Goal: Task Accomplishment & Management: Complete application form

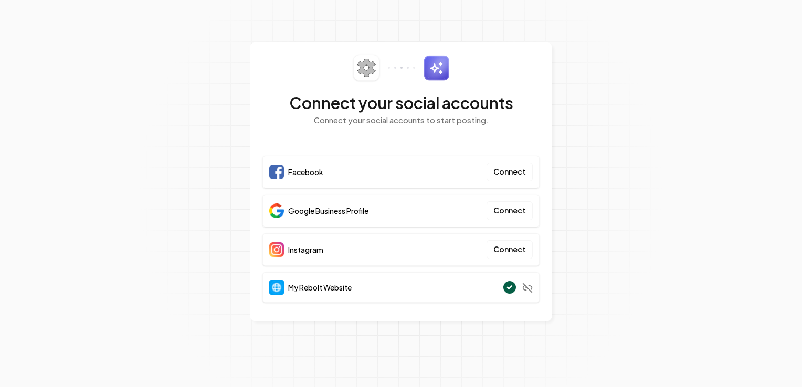
click at [378, 170] on div "Facebook Connect" at bounding box center [400, 172] width 277 height 33
click at [503, 174] on button "Connect" at bounding box center [509, 172] width 46 height 19
click at [523, 215] on button "Connect" at bounding box center [509, 210] width 46 height 19
click at [509, 213] on button "Connect" at bounding box center [509, 210] width 46 height 19
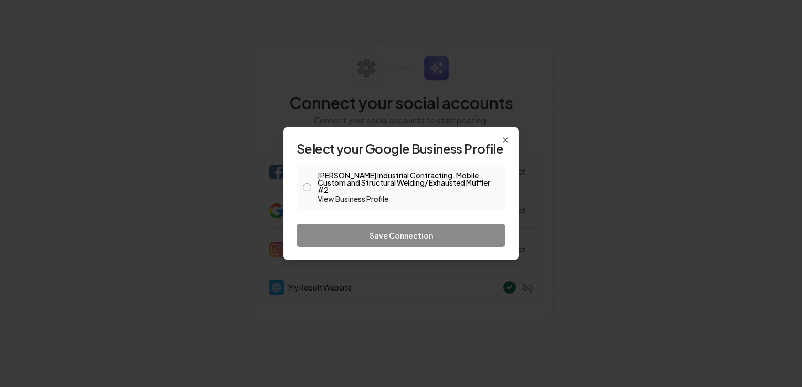
click at [304, 189] on button "Anderson Industrial Contracting. Mobile, Custom and Structural Welding/ Exhaust…" at bounding box center [307, 187] width 8 height 8
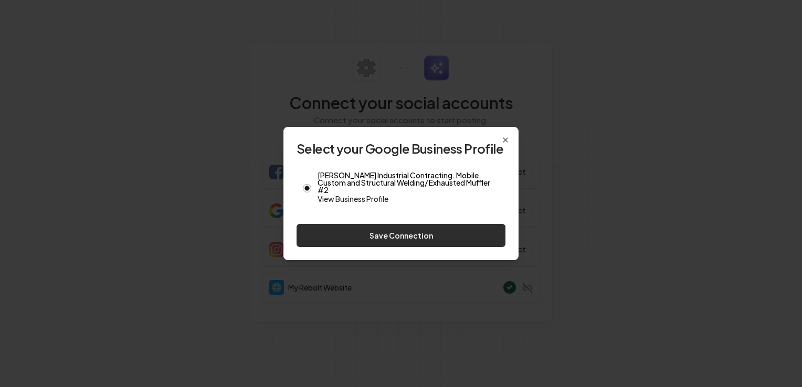
click at [343, 236] on button "Save Connection" at bounding box center [400, 235] width 209 height 23
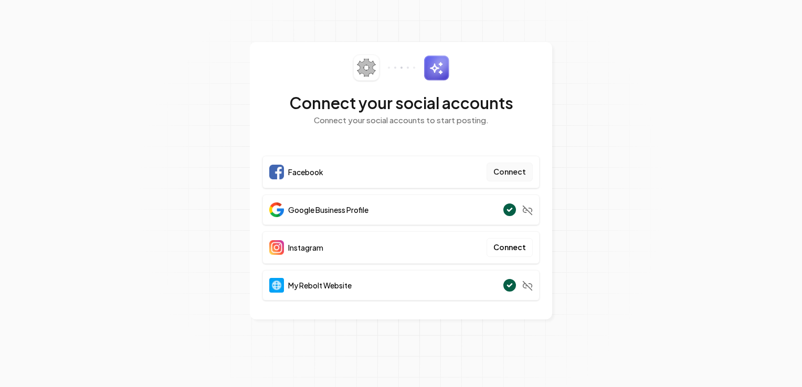
click at [513, 169] on button "Connect" at bounding box center [509, 172] width 46 height 19
click at [505, 175] on button "Connect" at bounding box center [509, 172] width 46 height 19
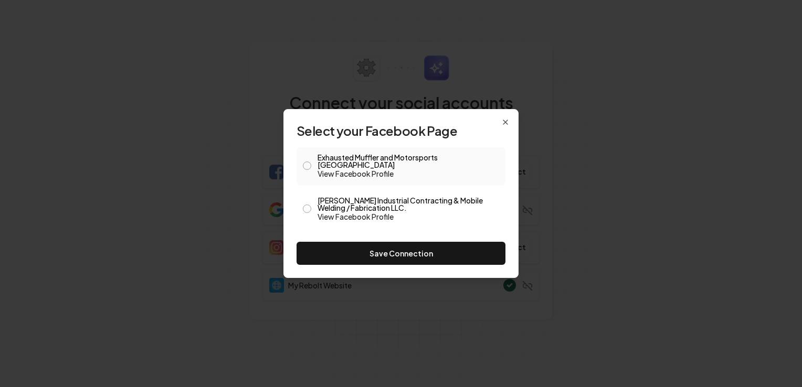
click at [307, 167] on button "Exhausted Muffler and Motorsports Clarksville View Facebook Profile" at bounding box center [307, 166] width 8 height 8
click at [308, 206] on button "Anderson Industrial Contracting & Mobile Welding / Fabrication LLC. View Facebo…" at bounding box center [307, 209] width 8 height 8
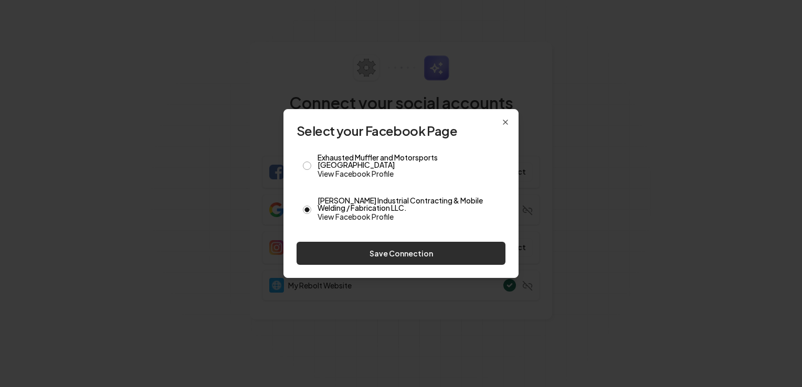
click at [361, 249] on button "Save Connection" at bounding box center [400, 253] width 209 height 23
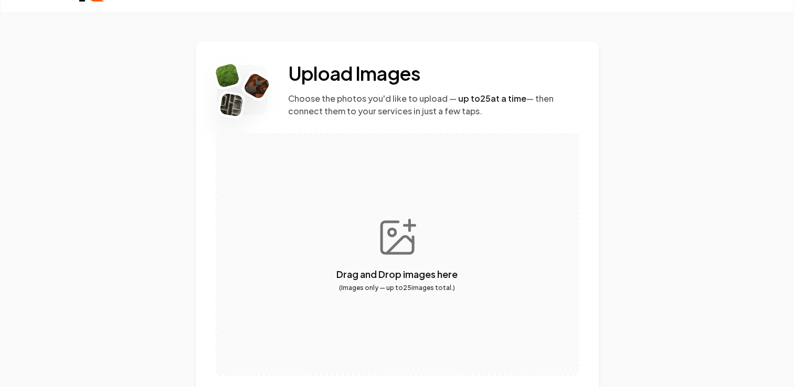
scroll to position [31, 0]
click at [397, 236] on button "button" at bounding box center [397, 254] width 361 height 240
click at [409, 237] on button "button" at bounding box center [397, 254] width 361 height 240
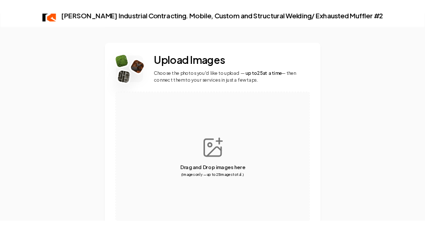
scroll to position [17, 0]
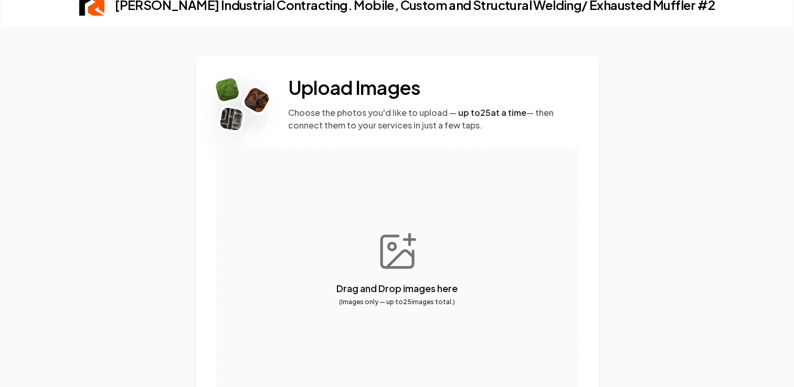
click at [401, 244] on button "button" at bounding box center [397, 268] width 361 height 240
click at [393, 242] on button "button" at bounding box center [397, 268] width 361 height 240
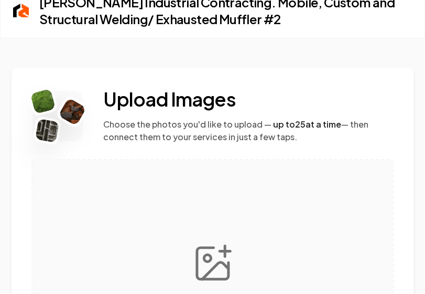
drag, startPoint x: 315, startPoint y: 87, endPoint x: 251, endPoint y: 46, distance: 75.8
click at [251, 46] on div "Upload Images Choose the photos you'd like to upload — up to 25 at a time — the…" at bounding box center [213, 249] width 403 height 423
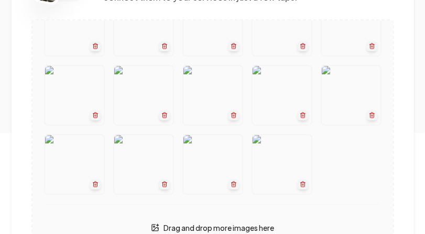
scroll to position [105, 0]
click at [300, 184] on icon "button" at bounding box center [303, 185] width 6 height 6
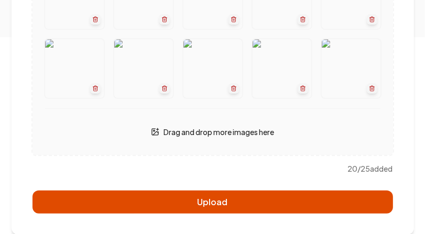
click at [305, 200] on button "Upload" at bounding box center [213, 202] width 361 height 23
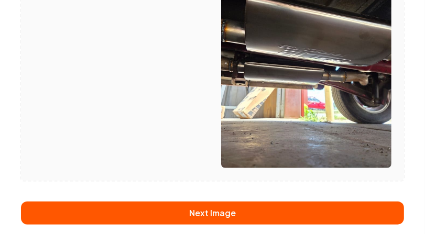
scroll to position [304, 0]
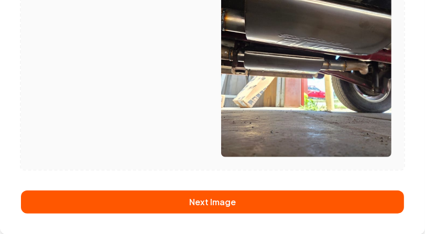
click at [305, 200] on button "Next Image" at bounding box center [212, 202] width 383 height 23
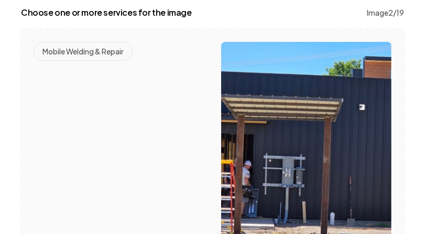
scroll to position [149, 0]
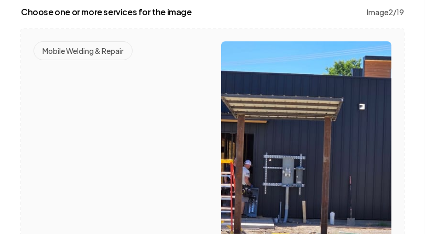
click at [162, 128] on div "Mobile Welding & Repair" at bounding box center [119, 156] width 171 height 231
click at [109, 50] on button "Mobile Welding & Repair" at bounding box center [83, 50] width 99 height 19
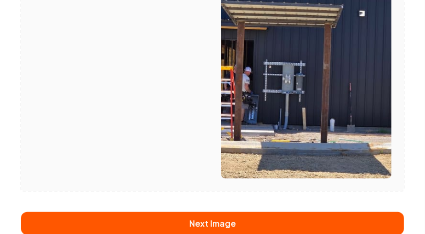
scroll to position [254, 0]
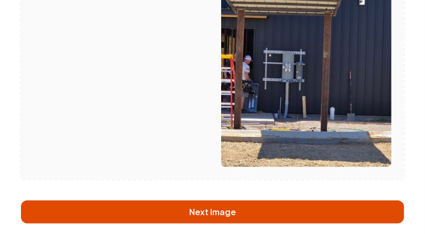
click at [216, 212] on button "Next Image" at bounding box center [212, 212] width 383 height 23
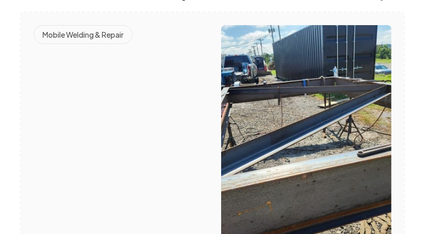
scroll to position [211, 0]
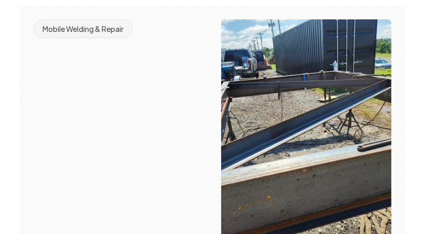
click at [102, 25] on button "Mobile Welding & Repair" at bounding box center [83, 28] width 99 height 19
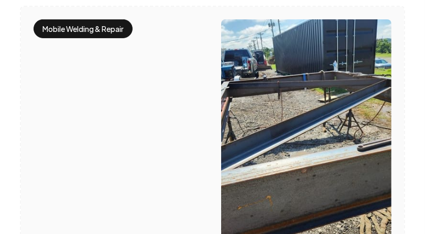
scroll to position [304, 0]
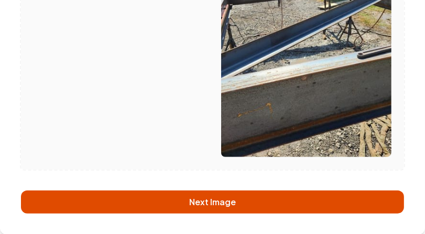
click at [201, 198] on button "Next Image" at bounding box center [212, 202] width 383 height 23
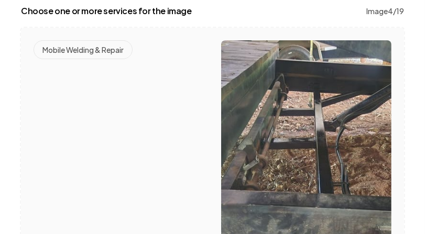
scroll to position [151, 0]
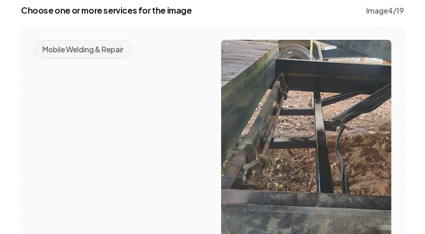
click at [105, 46] on button "Mobile Welding & Repair" at bounding box center [83, 49] width 99 height 19
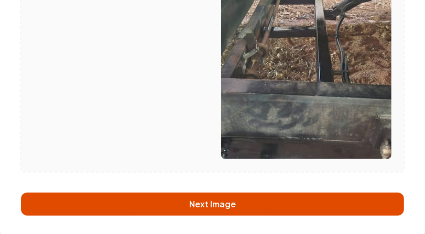
click at [191, 197] on button "Next Image" at bounding box center [212, 204] width 383 height 23
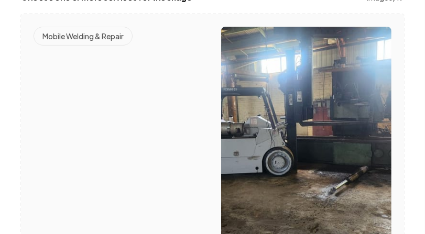
scroll to position [195, 0]
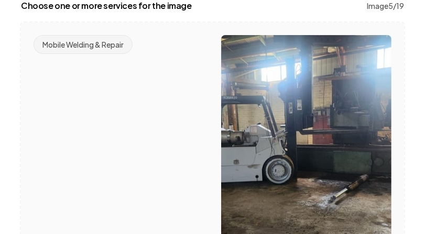
click at [114, 48] on button "Mobile Welding & Repair" at bounding box center [83, 44] width 99 height 19
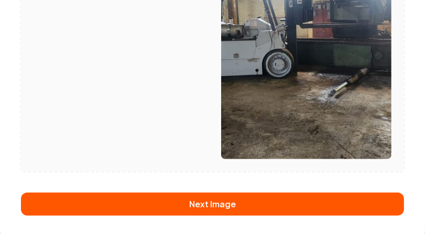
scroll to position [304, 0]
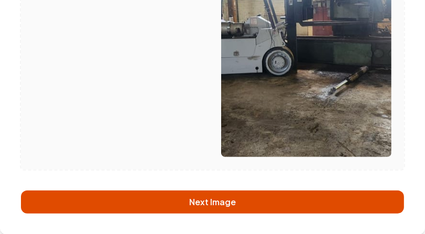
click at [184, 201] on button "Next Image" at bounding box center [212, 202] width 383 height 23
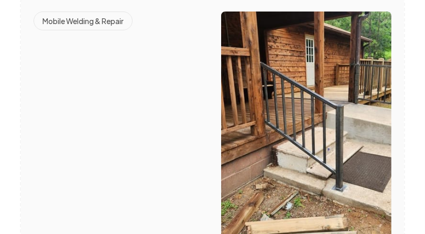
scroll to position [179, 0]
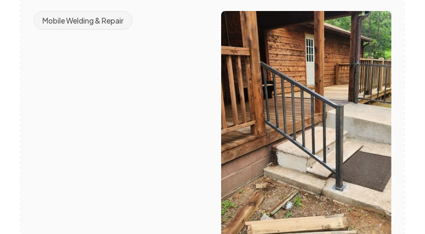
click at [115, 26] on button "Mobile Welding & Repair" at bounding box center [83, 20] width 99 height 19
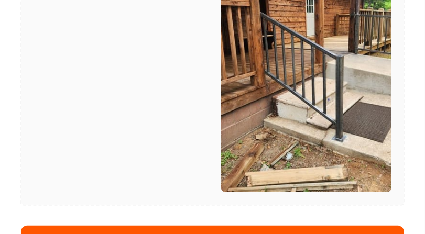
scroll to position [264, 0]
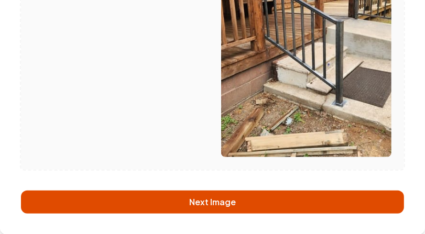
click at [203, 206] on button "Next Image" at bounding box center [212, 202] width 383 height 23
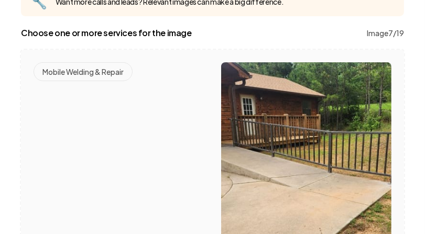
scroll to position [176, 0]
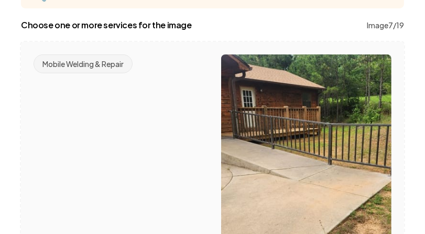
click at [106, 60] on button "Mobile Welding & Repair" at bounding box center [83, 64] width 99 height 19
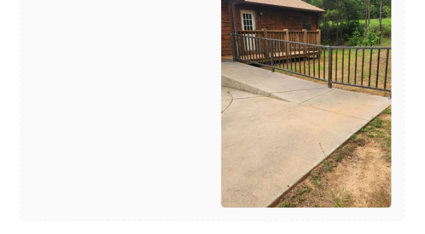
scroll to position [304, 0]
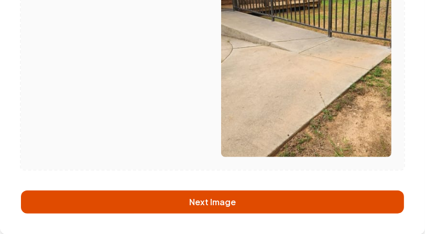
click at [204, 197] on button "Next Image" at bounding box center [212, 202] width 383 height 23
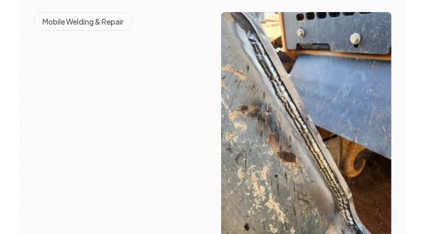
scroll to position [161, 0]
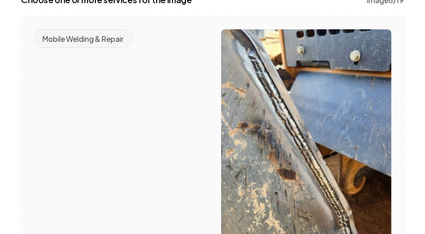
click at [124, 37] on button "Mobile Welding & Repair" at bounding box center [83, 38] width 99 height 19
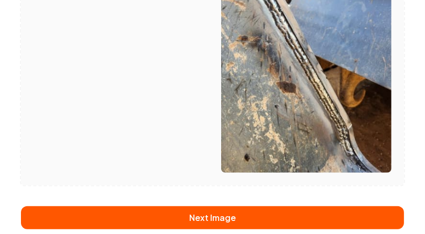
scroll to position [264, 0]
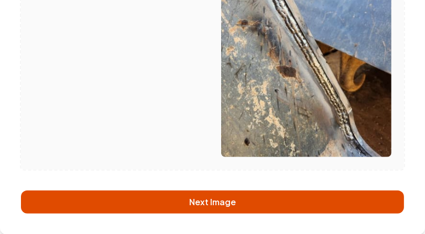
click at [210, 196] on button "Next Image" at bounding box center [212, 202] width 383 height 23
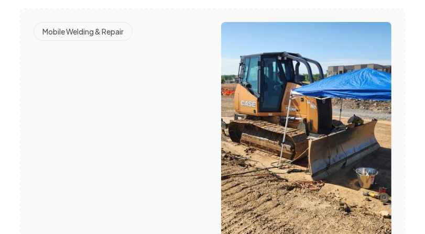
scroll to position [196, 0]
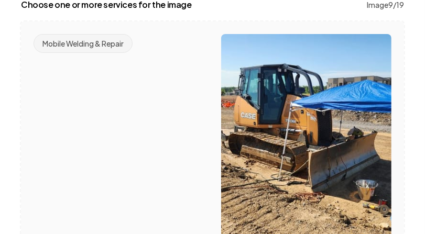
click at [113, 40] on button "Mobile Welding & Repair" at bounding box center [83, 43] width 99 height 19
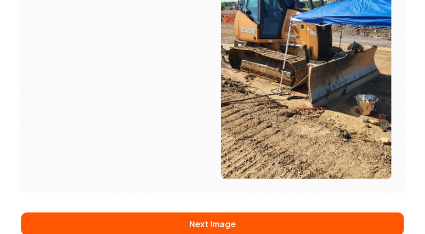
scroll to position [282, 0]
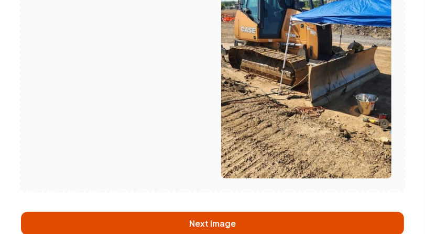
click at [194, 227] on button "Next Image" at bounding box center [212, 223] width 383 height 23
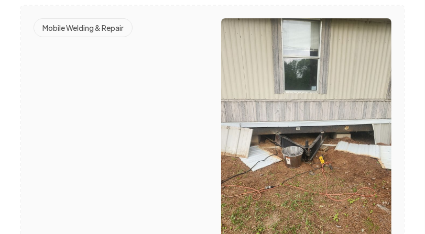
scroll to position [211, 0]
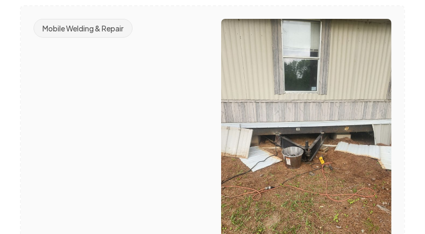
click at [112, 33] on button "Mobile Welding & Repair" at bounding box center [83, 28] width 99 height 19
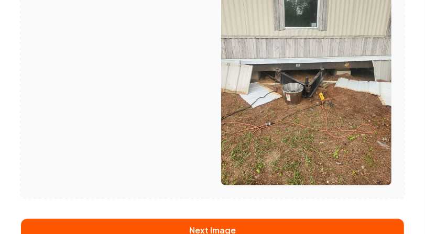
scroll to position [304, 0]
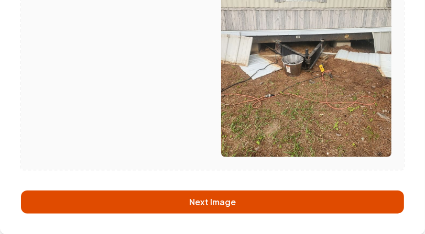
click at [187, 201] on button "Next Image" at bounding box center [212, 202] width 383 height 23
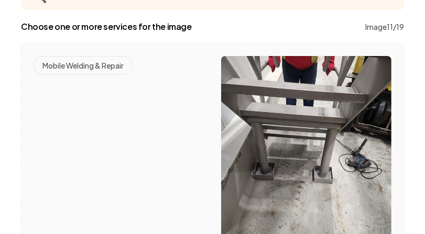
scroll to position [174, 0]
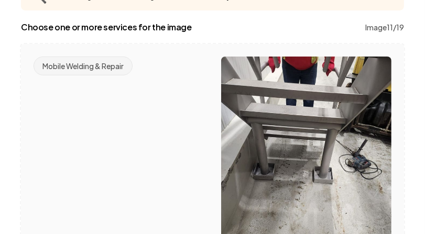
click at [113, 65] on button "Mobile Welding & Repair" at bounding box center [83, 66] width 99 height 19
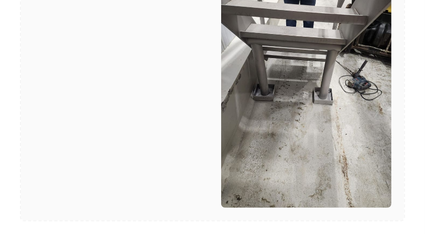
scroll to position [304, 0]
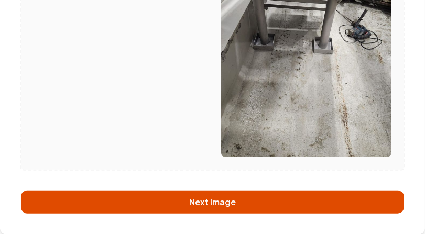
click at [197, 208] on button "Next Image" at bounding box center [212, 202] width 383 height 23
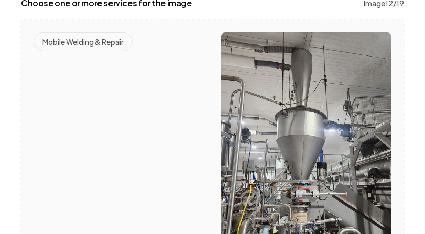
scroll to position [153, 0]
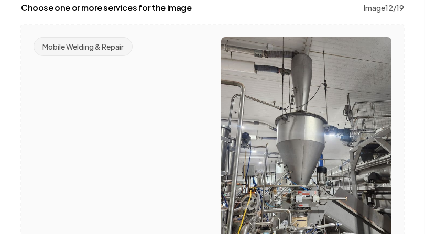
click at [111, 45] on button "Mobile Welding & Repair" at bounding box center [83, 46] width 99 height 19
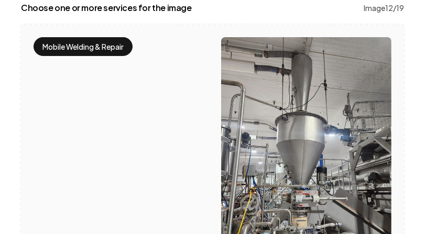
scroll to position [264, 0]
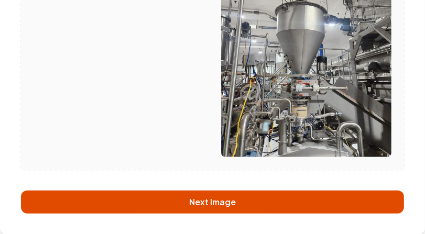
click at [213, 201] on button "Next Image" at bounding box center [212, 202] width 383 height 23
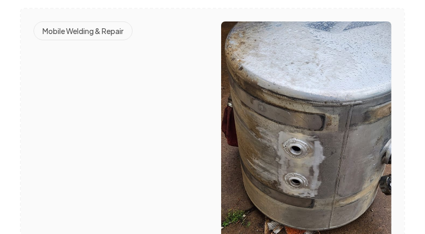
scroll to position [202, 0]
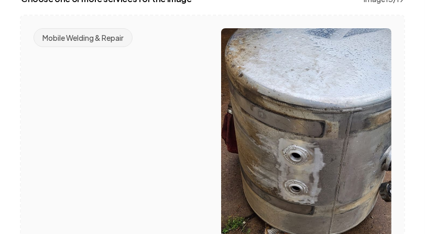
click at [114, 37] on button "Mobile Welding & Repair" at bounding box center [83, 37] width 99 height 19
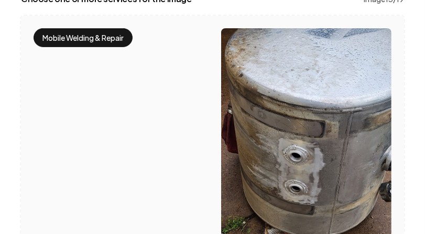
scroll to position [304, 0]
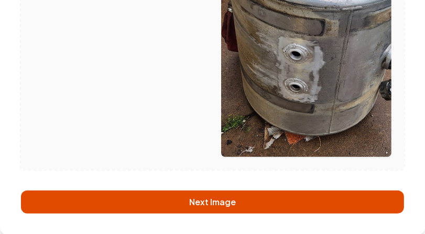
click at [190, 201] on button "Next Image" at bounding box center [212, 202] width 383 height 23
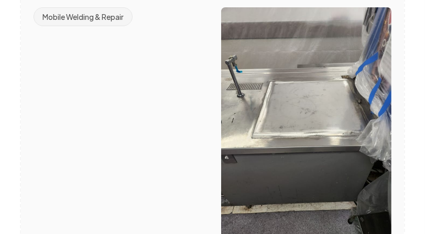
click at [103, 20] on button "Mobile Welding & Repair" at bounding box center [83, 16] width 99 height 19
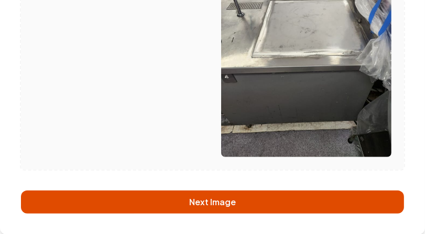
click at [177, 201] on button "Next Image" at bounding box center [212, 202] width 383 height 23
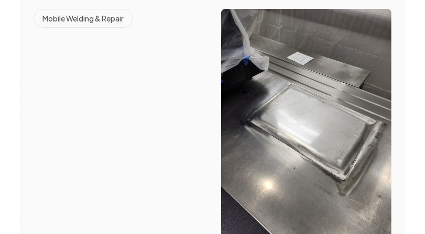
drag, startPoint x: 94, startPoint y: 23, endPoint x: 156, endPoint y: 142, distance: 133.5
click at [156, 142] on div "Mobile Welding & Repair" at bounding box center [119, 124] width 171 height 231
click at [100, 23] on button "Mobile Welding & Repair" at bounding box center [83, 18] width 99 height 19
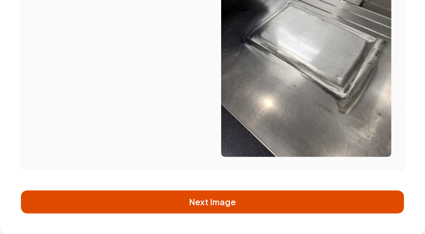
click at [186, 198] on button "Next Image" at bounding box center [212, 202] width 383 height 23
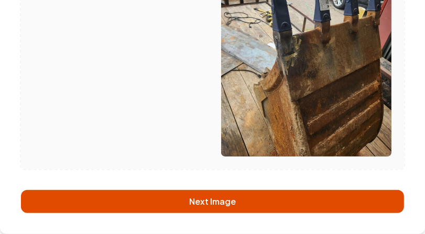
scroll to position [264, 0]
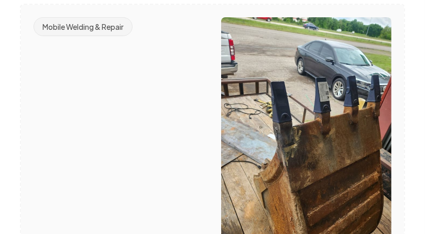
click at [101, 22] on button "Mobile Welding & Repair" at bounding box center [83, 26] width 99 height 19
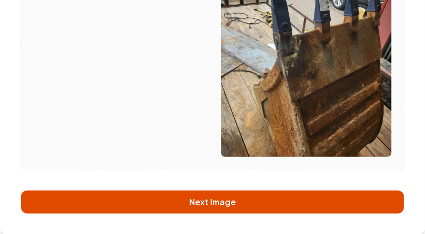
click at [187, 191] on button "Next Image" at bounding box center [212, 202] width 383 height 23
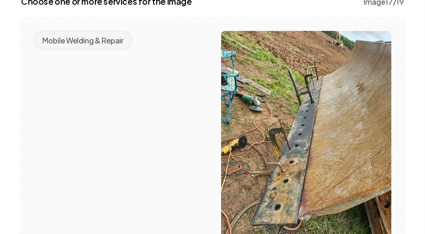
click at [114, 40] on button "Mobile Welding & Repair" at bounding box center [83, 40] width 99 height 19
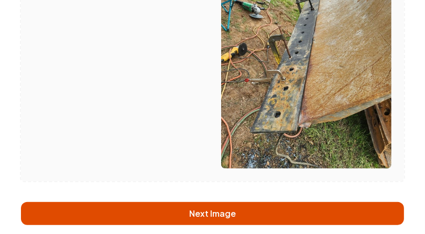
click at [203, 207] on button "Next Image" at bounding box center [212, 213] width 383 height 23
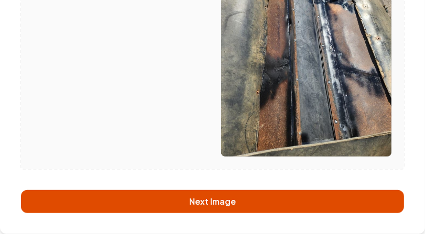
scroll to position [252, 0]
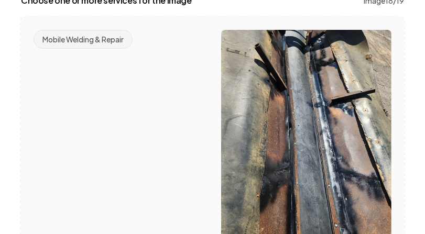
click at [104, 39] on button "Mobile Welding & Repair" at bounding box center [83, 39] width 99 height 19
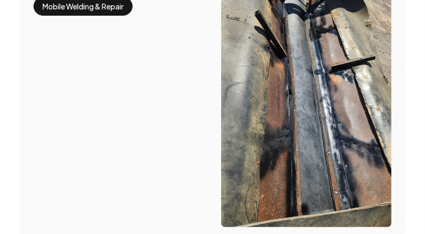
scroll to position [264, 0]
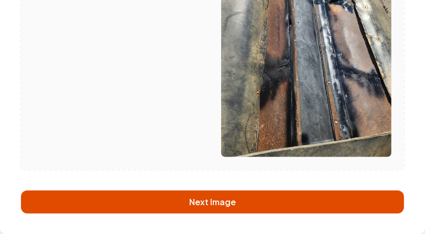
click at [184, 205] on button "Next Image" at bounding box center [212, 202] width 383 height 23
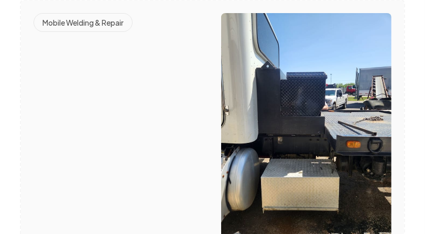
scroll to position [216, 0]
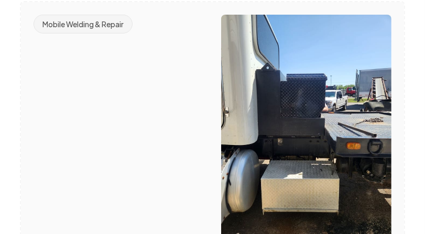
click at [109, 26] on button "Mobile Welding & Repair" at bounding box center [83, 24] width 99 height 19
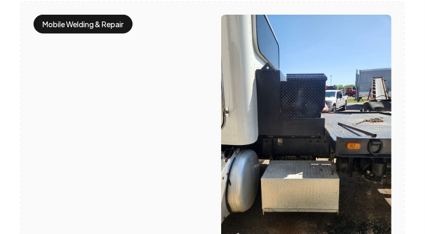
scroll to position [304, 0]
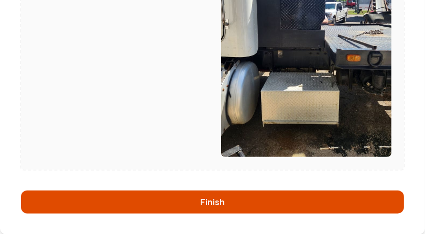
click at [210, 197] on button "Finish" at bounding box center [212, 202] width 383 height 23
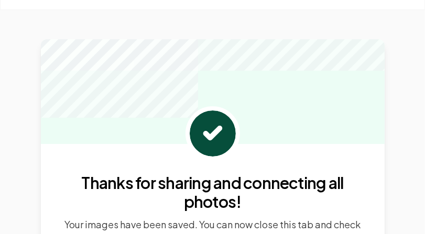
scroll to position [33, 0]
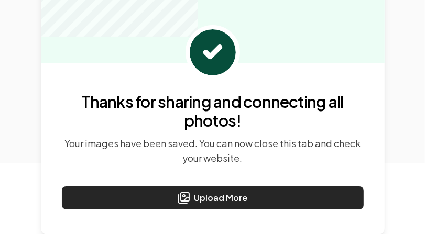
click at [245, 196] on button "Upload More" at bounding box center [213, 198] width 302 height 23
click at [281, 197] on button "Upload More" at bounding box center [213, 198] width 302 height 23
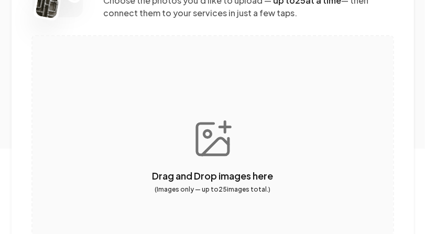
scroll to position [142, 0]
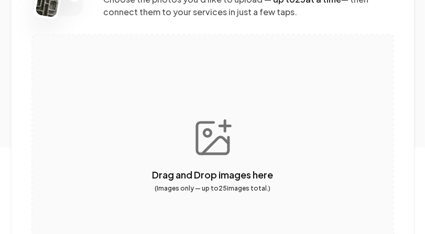
click at [304, 86] on button "button" at bounding box center [213, 155] width 361 height 240
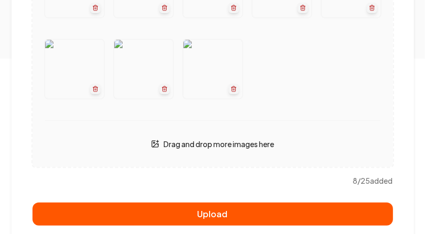
scroll to position [243, 0]
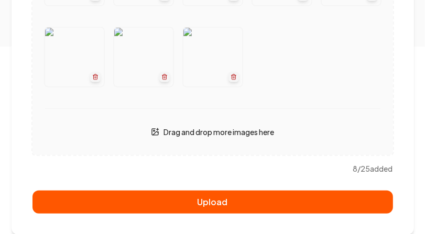
click at [354, 189] on div "Upload Images Choose the photos you'd like to upload — up to 25 at a time — the…" at bounding box center [213, 38] width 403 height 393
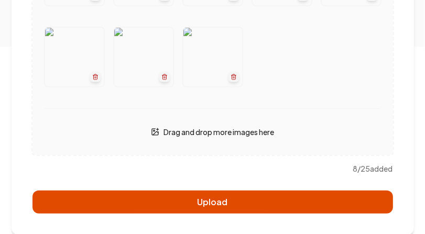
click at [354, 198] on button "Upload" at bounding box center [213, 202] width 361 height 23
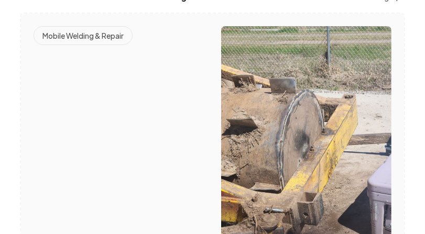
scroll to position [204, 0]
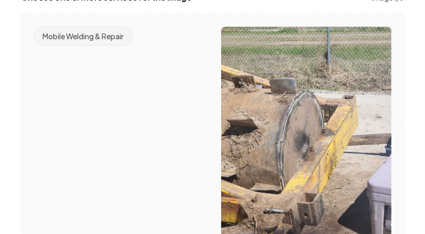
click at [87, 31] on button "Mobile Welding & Repair" at bounding box center [83, 36] width 99 height 19
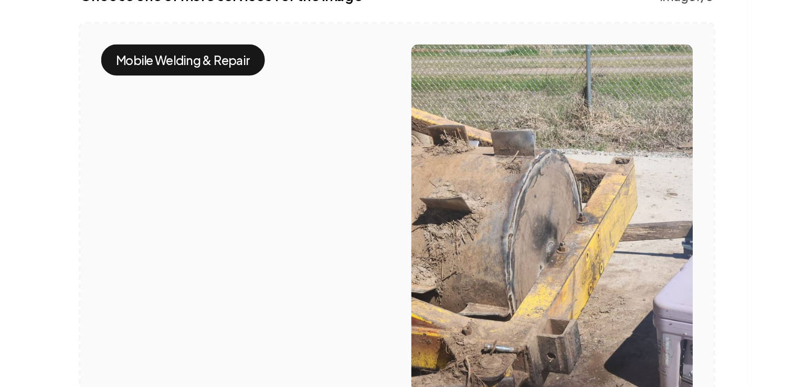
scroll to position [139, 0]
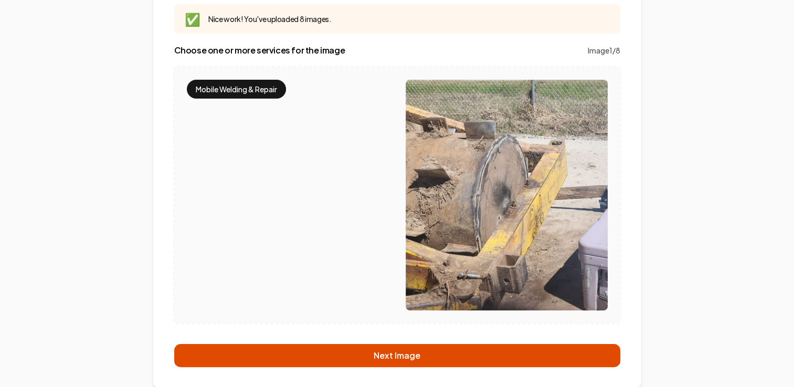
click at [259, 234] on button "Next Image" at bounding box center [397, 355] width 446 height 23
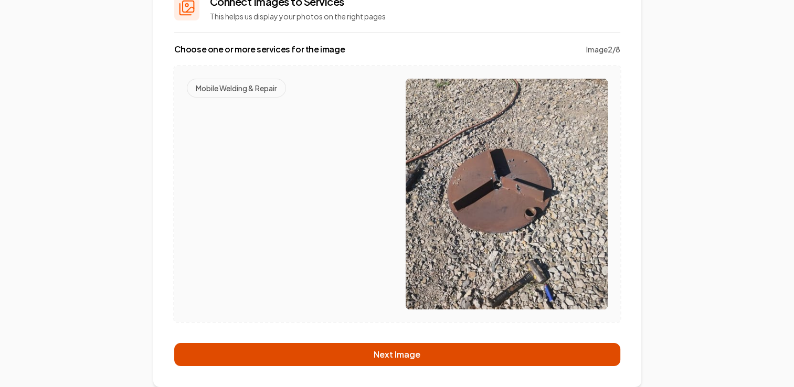
scroll to position [99, 0]
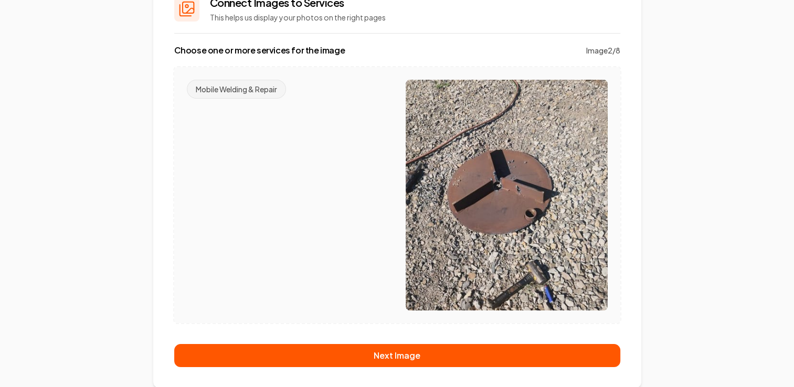
click at [230, 89] on button "Mobile Welding & Repair" at bounding box center [236, 89] width 99 height 19
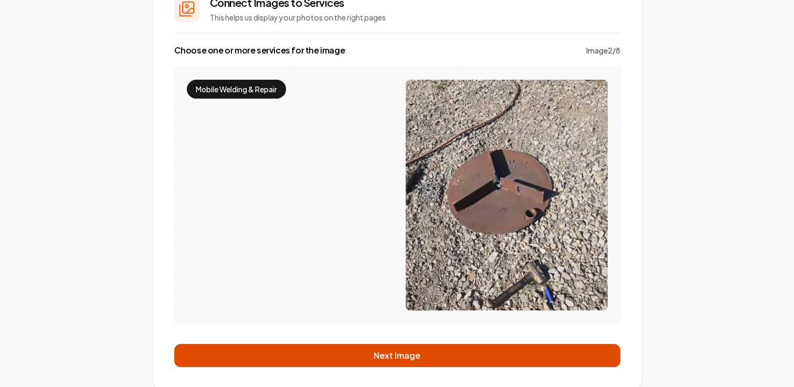
click at [272, 234] on button "Next Image" at bounding box center [397, 355] width 446 height 23
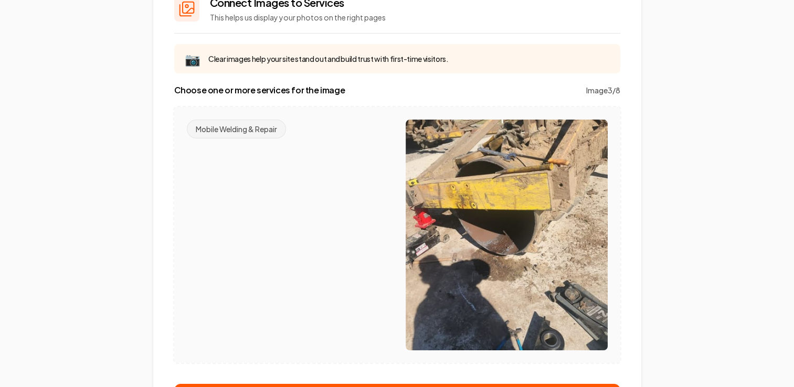
click at [245, 125] on button "Mobile Welding & Repair" at bounding box center [236, 129] width 99 height 19
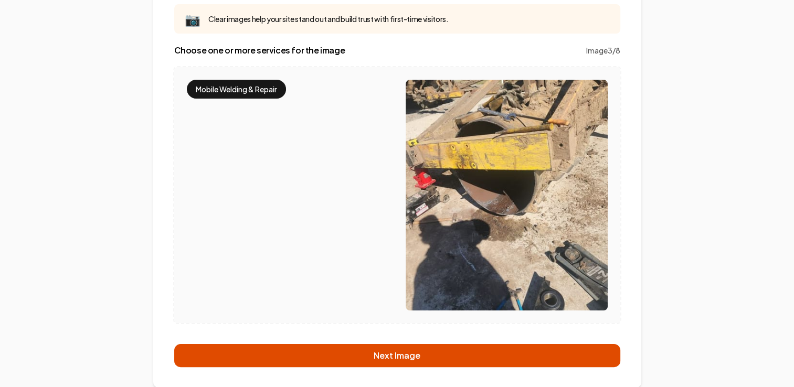
click at [293, 234] on button "Next Image" at bounding box center [397, 355] width 446 height 23
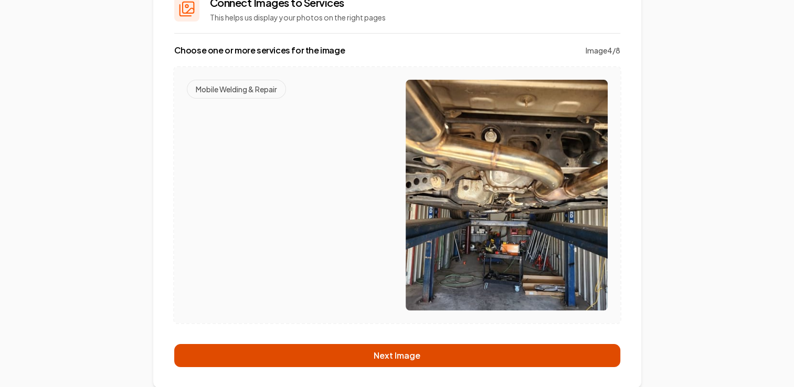
click at [293, 234] on button "Next Image" at bounding box center [397, 355] width 446 height 23
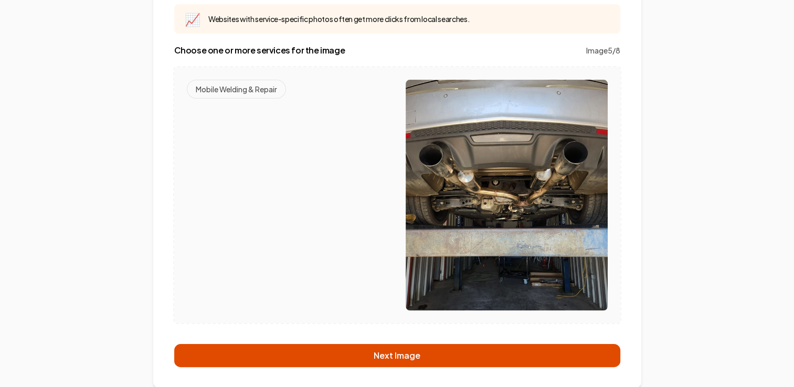
click at [293, 234] on button "Next Image" at bounding box center [397, 355] width 446 height 23
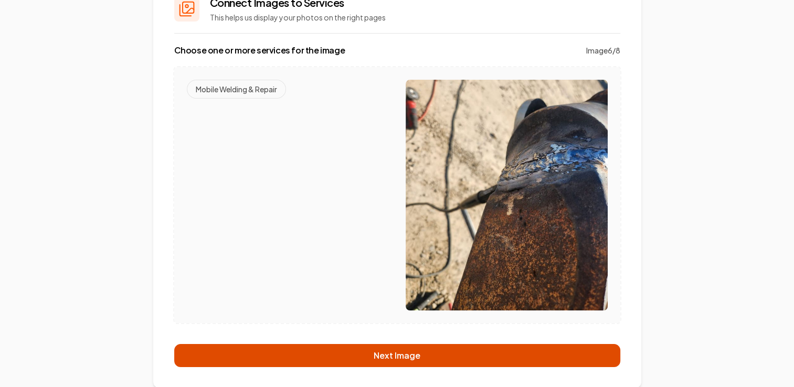
click at [293, 234] on button "Next Image" at bounding box center [397, 355] width 446 height 23
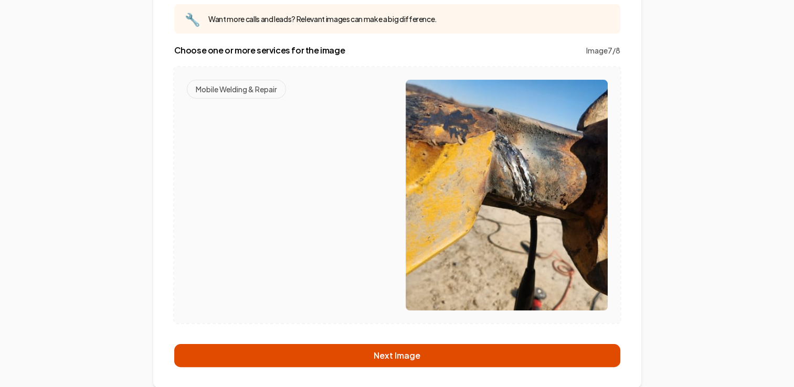
click at [293, 234] on button "Next Image" at bounding box center [397, 355] width 446 height 23
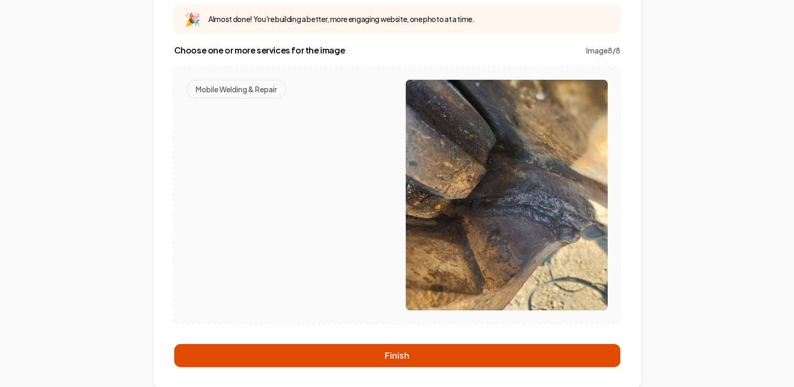
click at [293, 234] on button "Finish" at bounding box center [397, 355] width 446 height 23
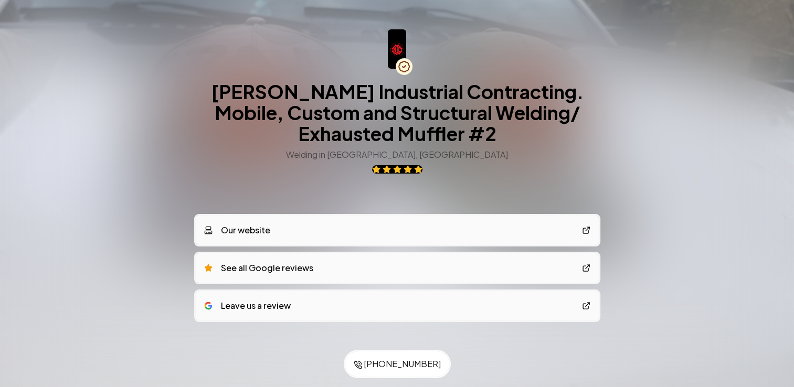
scroll to position [8, 0]
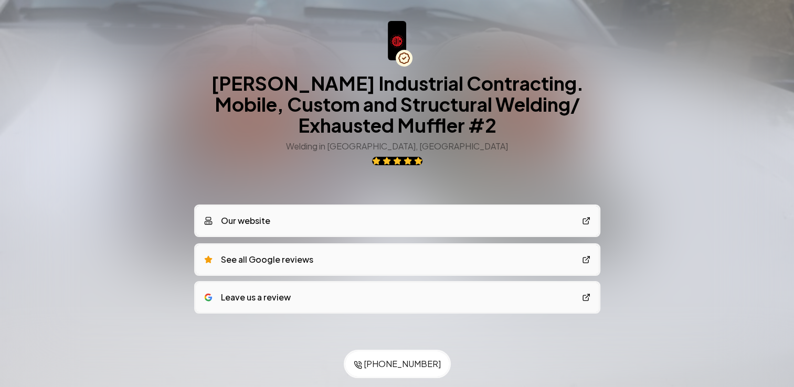
click at [460, 226] on link "Our website" at bounding box center [397, 220] width 403 height 29
